Goal: Task Accomplishment & Management: Manage account settings

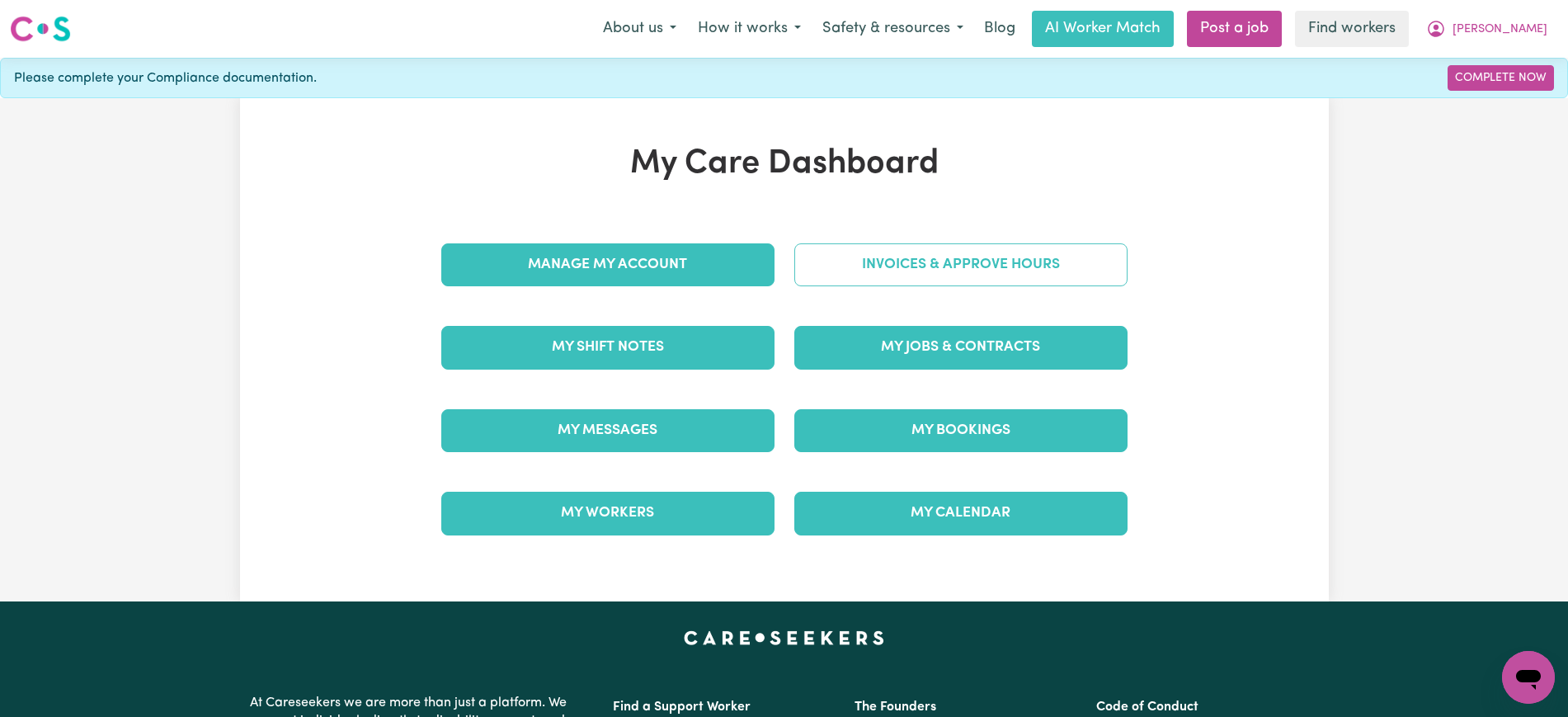
click at [828, 246] on link "Invoices & Approve Hours" at bounding box center [961, 264] width 333 height 43
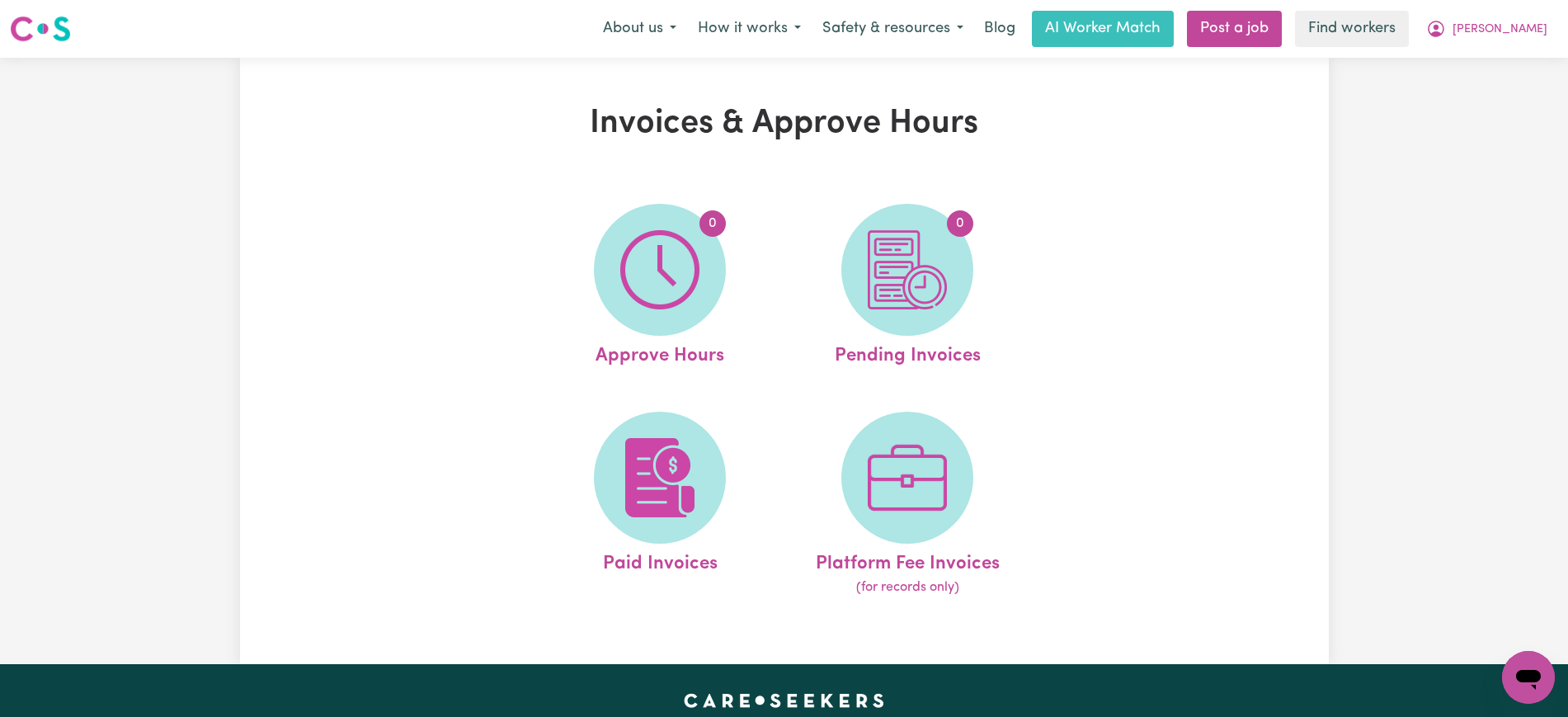
click at [667, 272] on img at bounding box center [660, 270] width 79 height 79
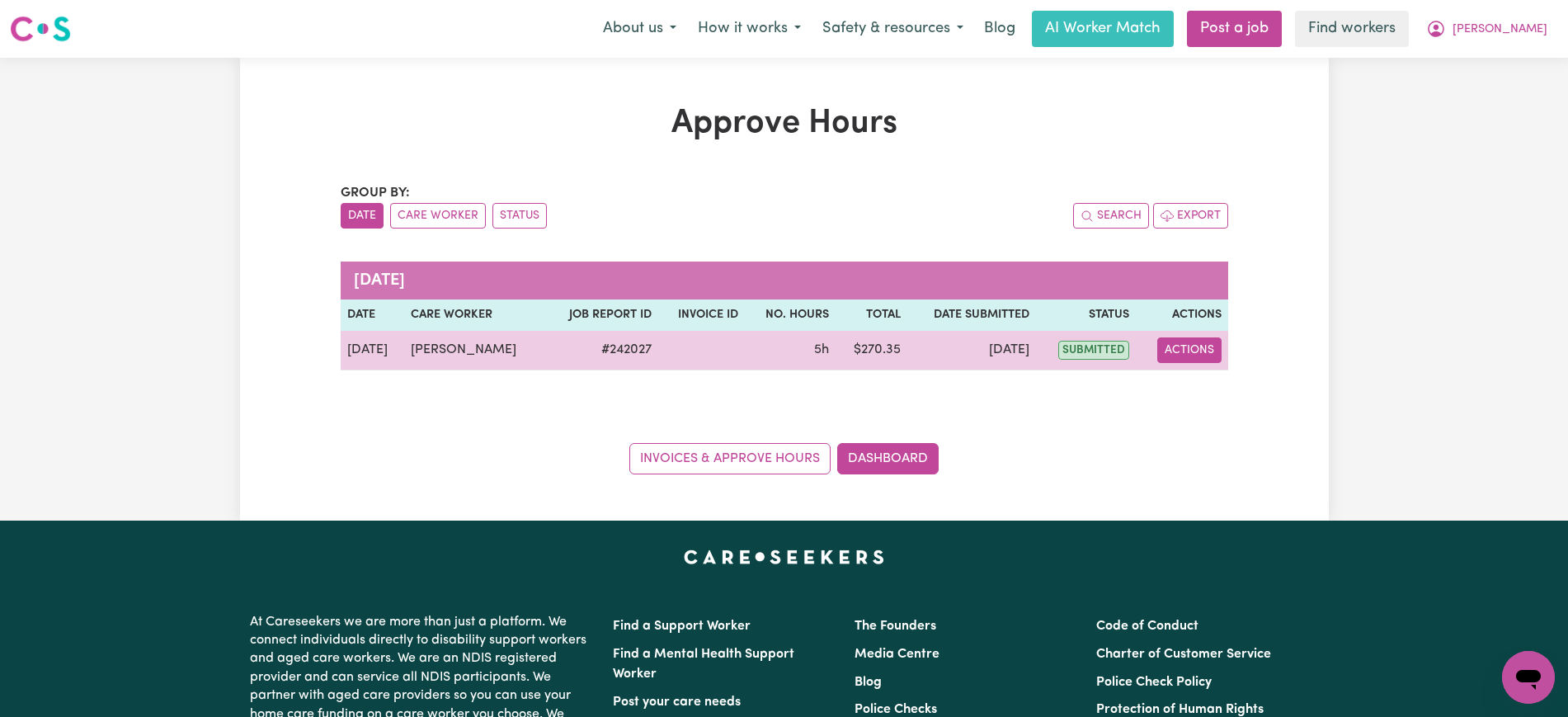
drag, startPoint x: 1172, startPoint y: 342, endPoint x: 1188, endPoint y: 361, distance: 24.8
click at [1173, 343] on button "Actions" at bounding box center [1190, 351] width 64 height 26
click at [1199, 387] on link "View Job Report" at bounding box center [1229, 389] width 141 height 33
select select "pm"
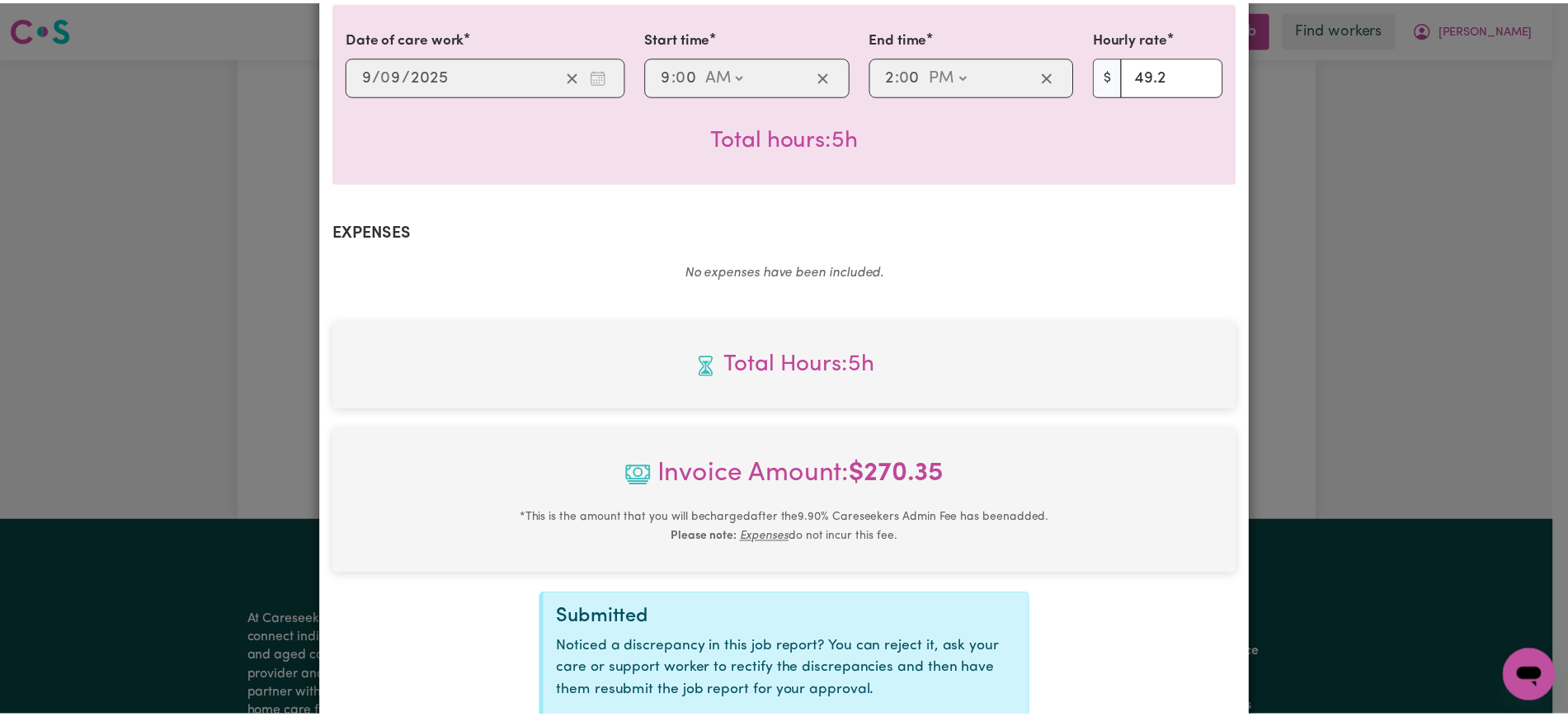
scroll to position [577, 0]
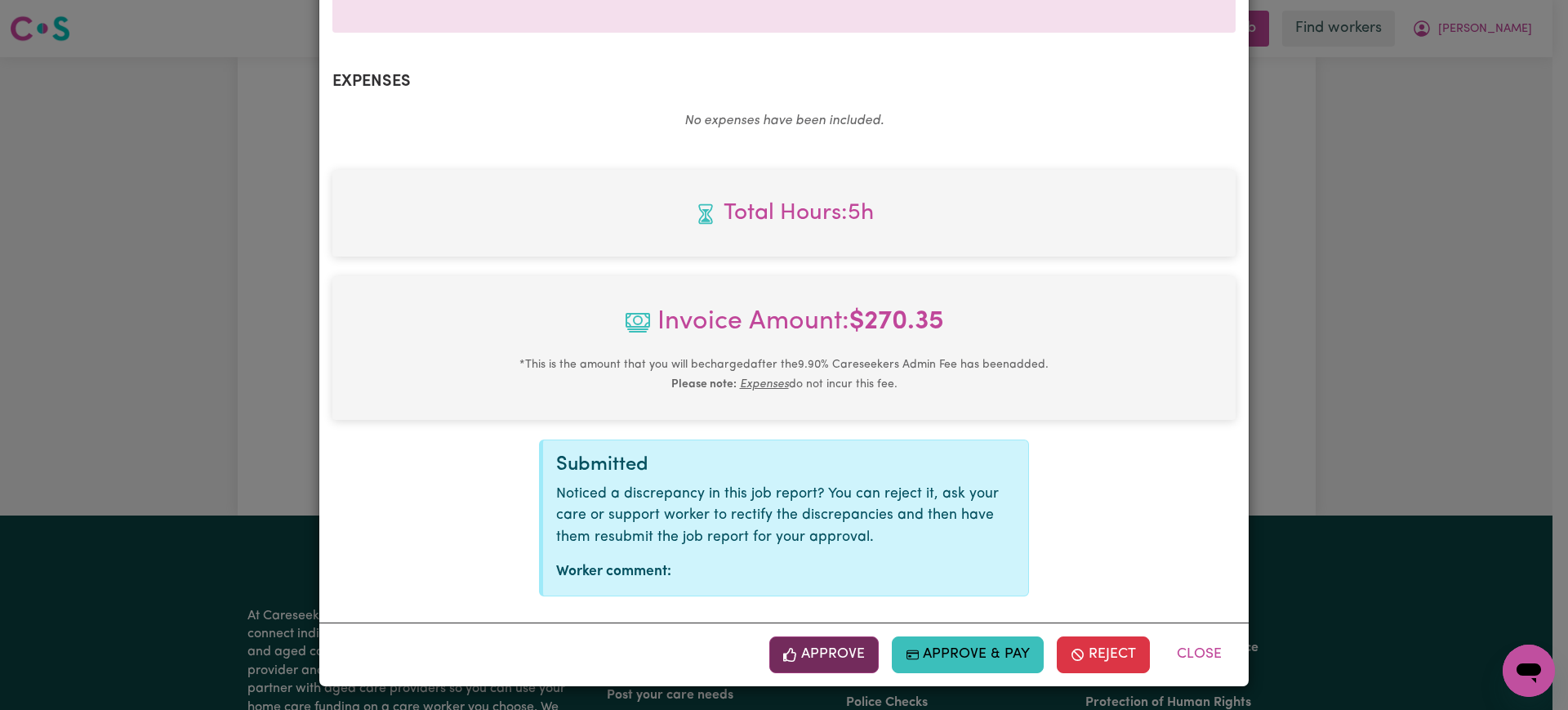
click at [855, 642] on button "Approve" at bounding box center [824, 655] width 109 height 36
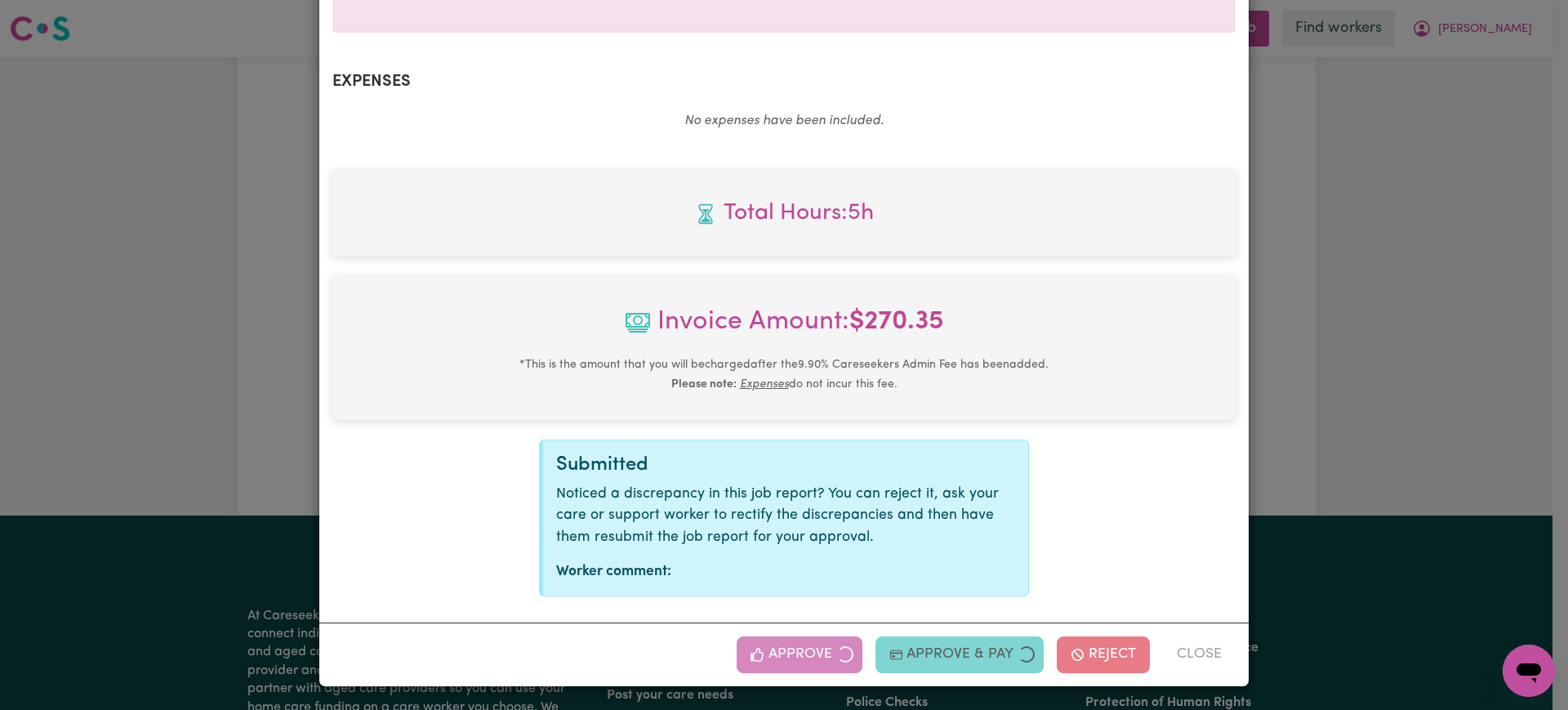
click at [1424, 353] on div "Job Report # 242027 - [PERSON_NAME] Summary Job report # 242027 Client name: [P…" at bounding box center [784, 355] width 1568 height 710
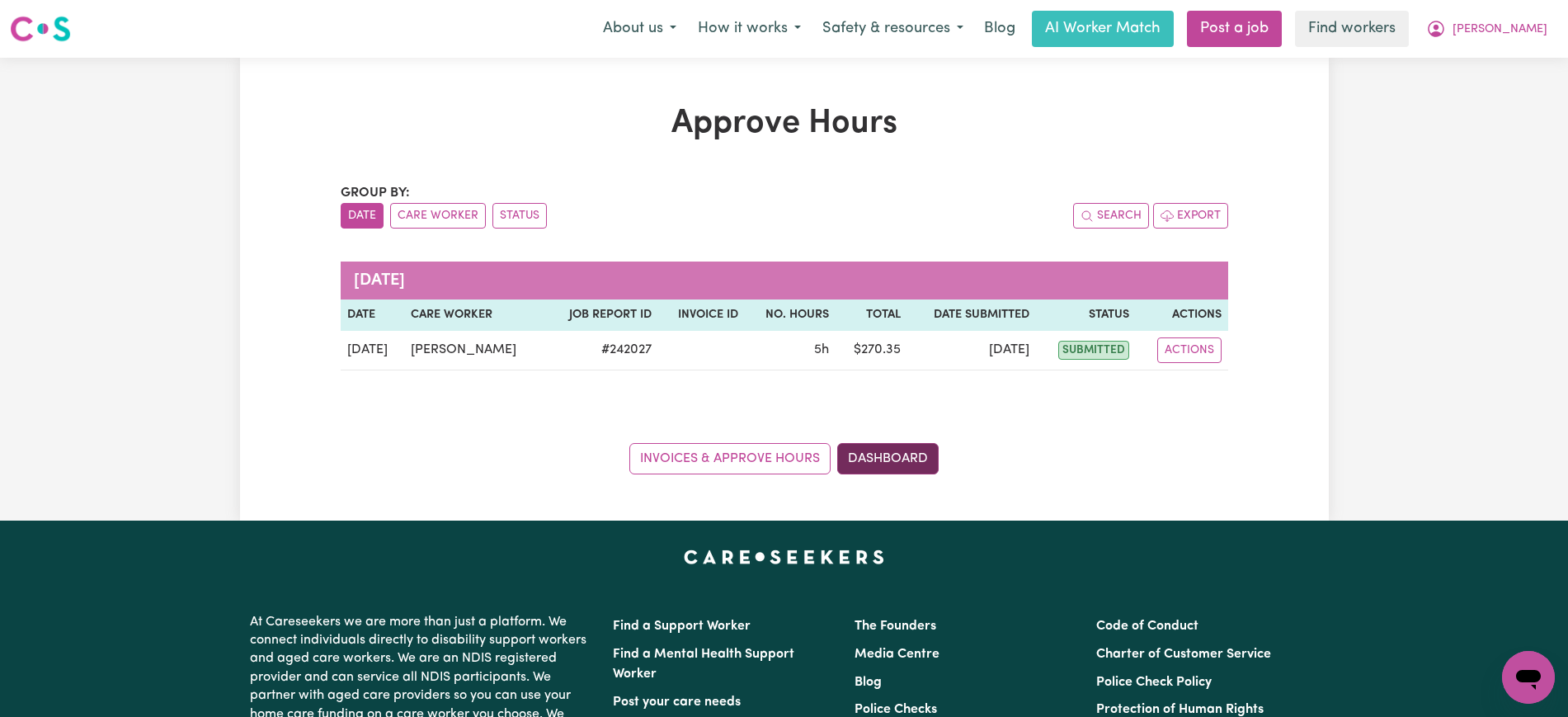
click at [910, 459] on link "Dashboard" at bounding box center [888, 459] width 102 height 31
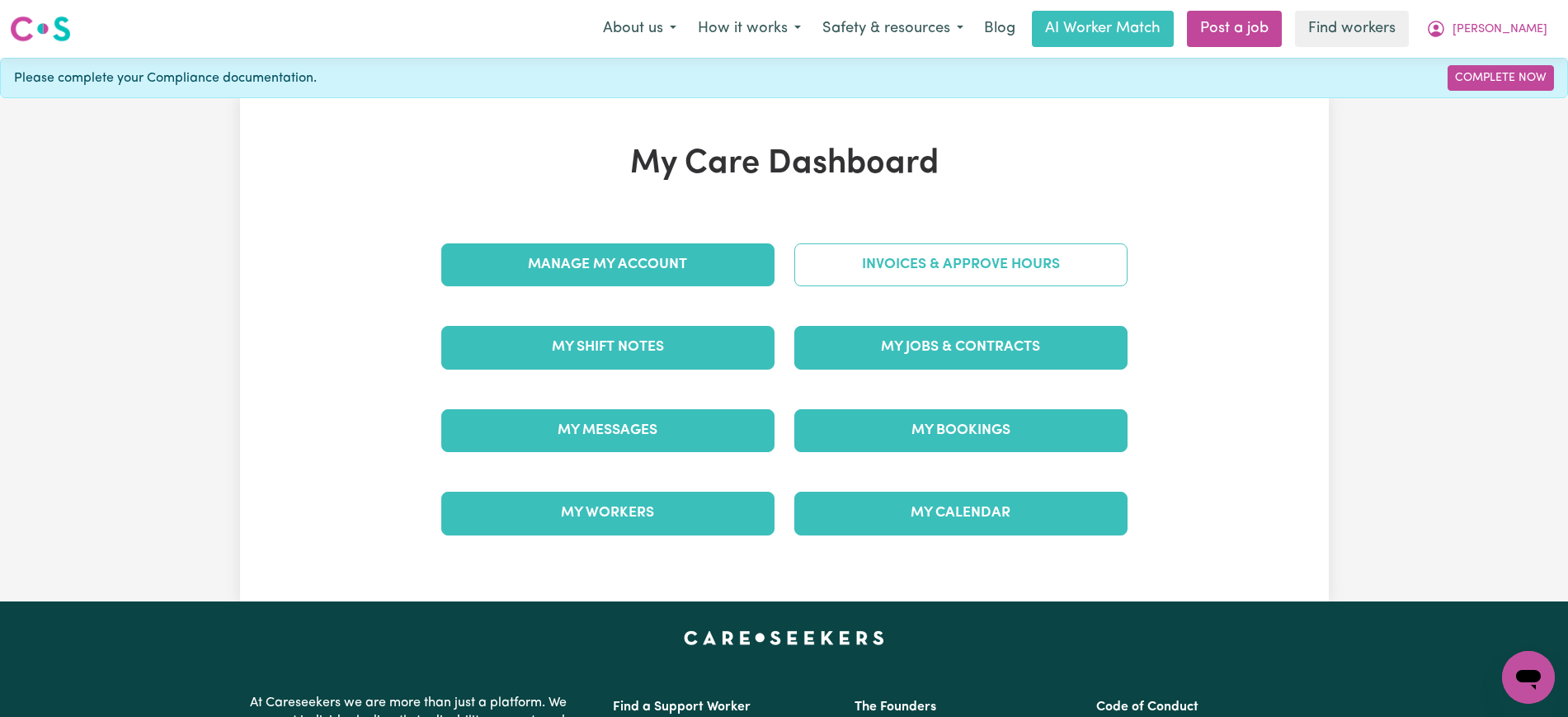
click at [873, 270] on link "Invoices & Approve Hours" at bounding box center [961, 264] width 333 height 43
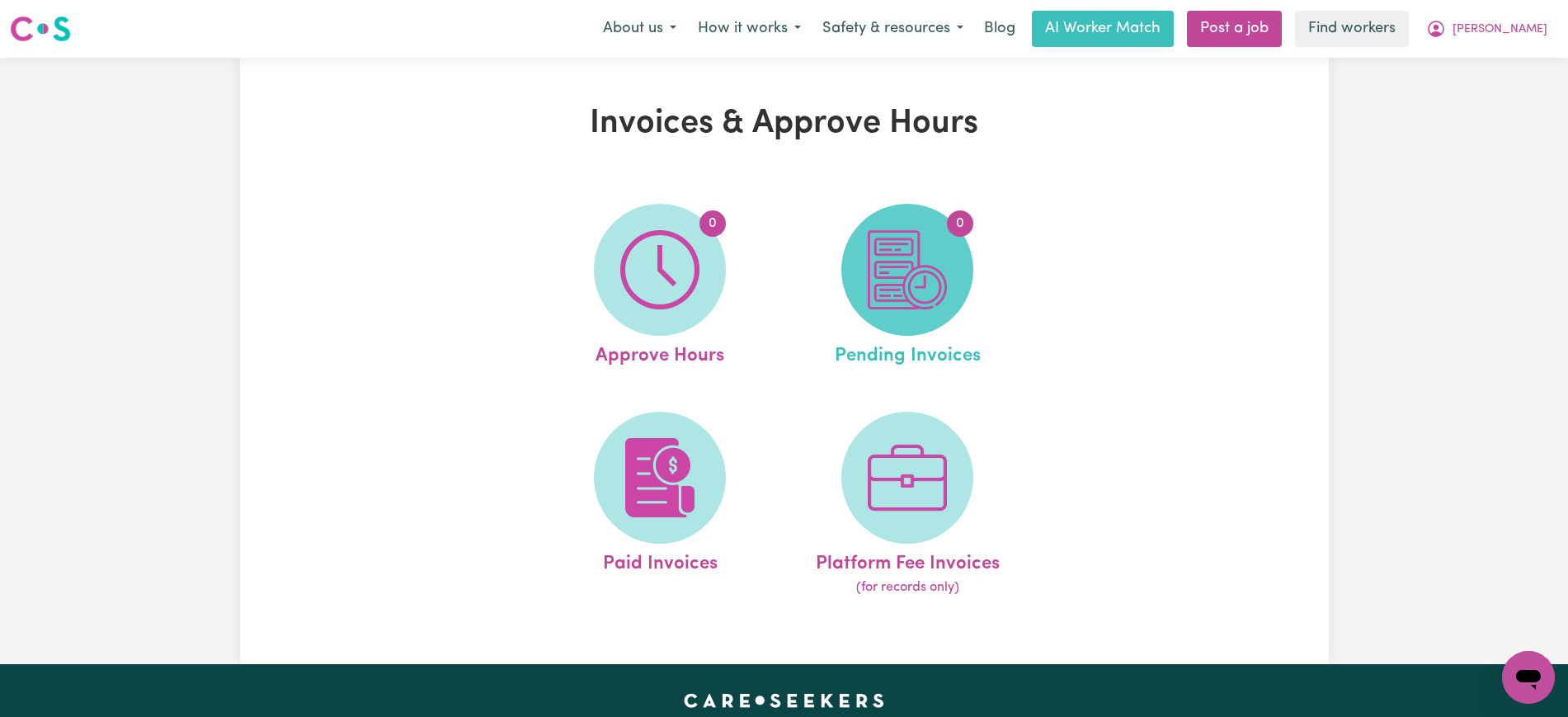
click at [951, 294] on span "0" at bounding box center [907, 270] width 132 height 132
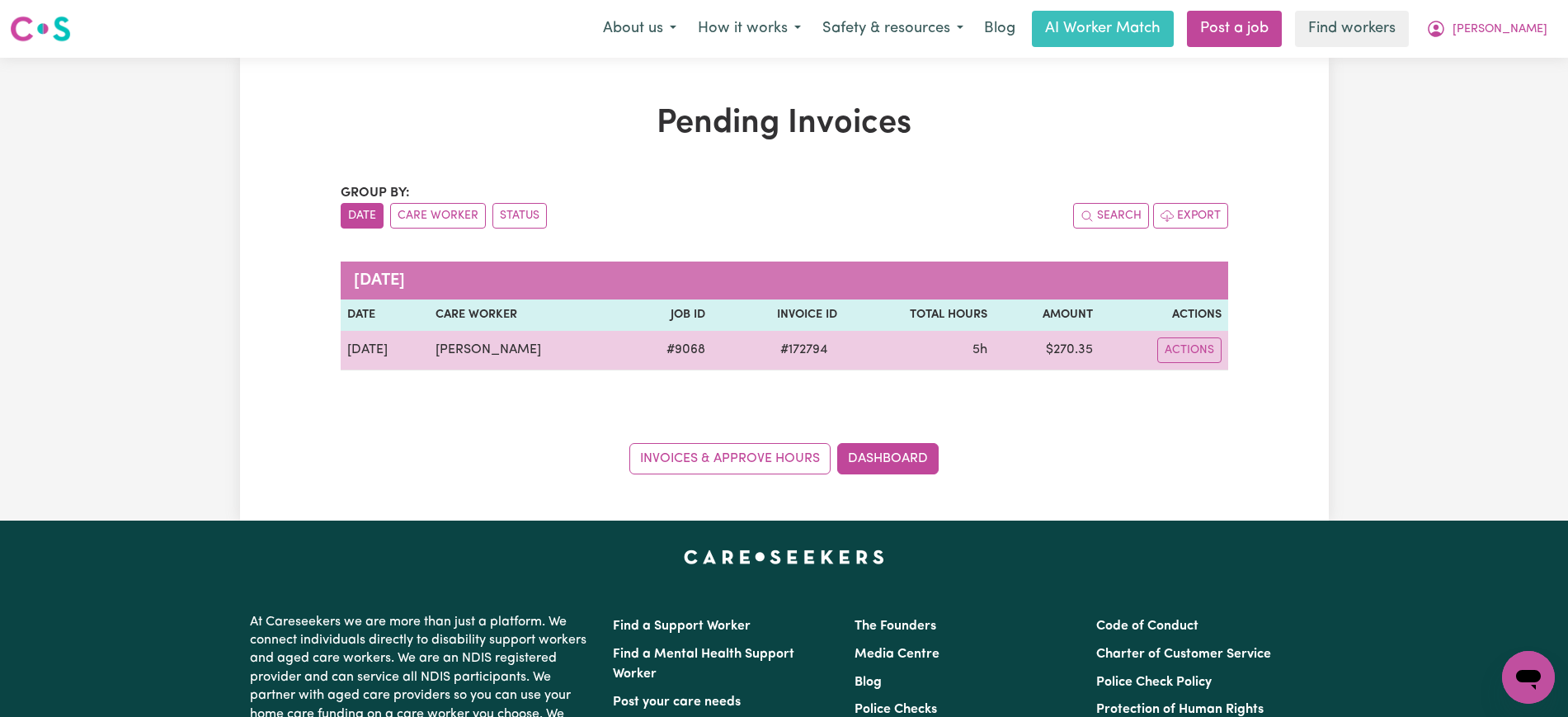
click at [798, 356] on span "# 172794" at bounding box center [804, 350] width 67 height 20
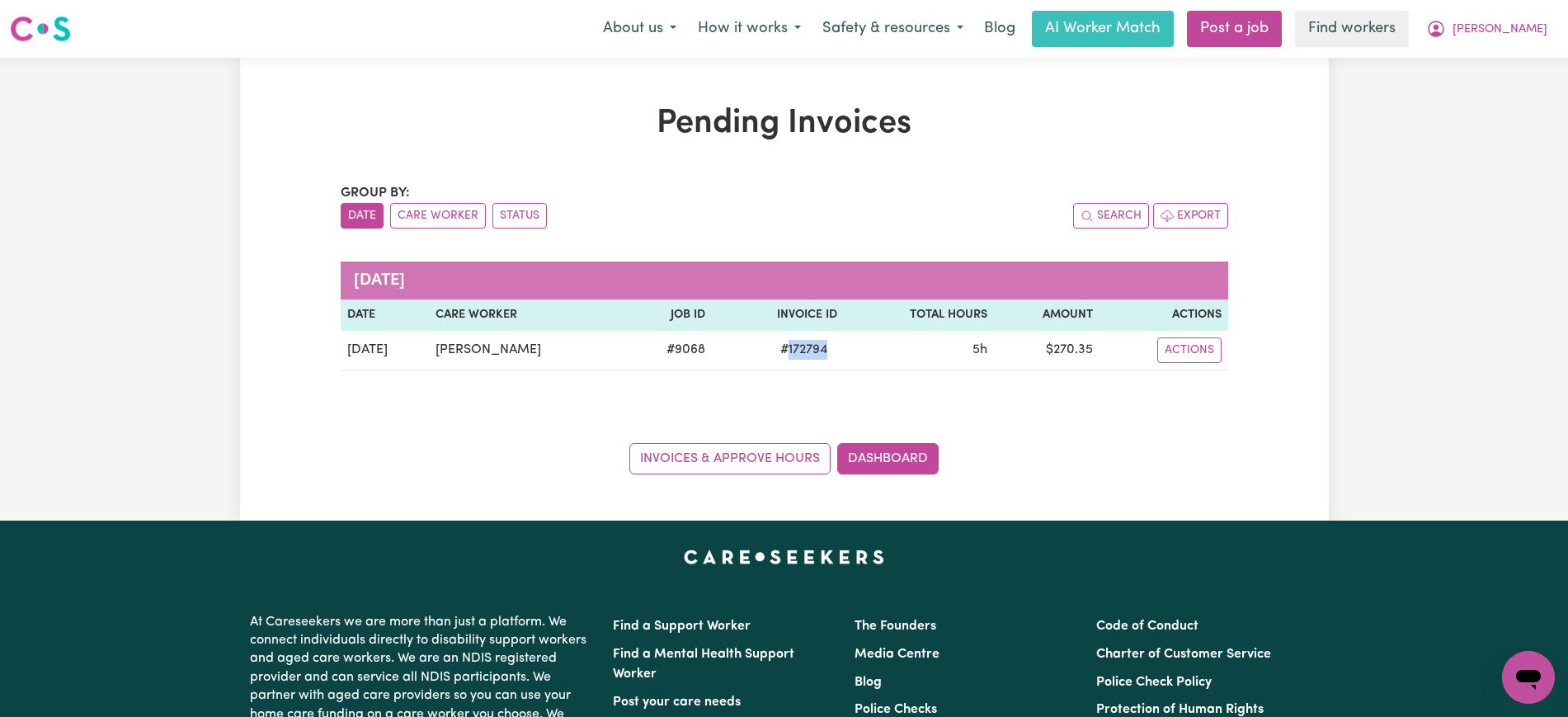
copy span "172794"
